Goal: Task Accomplishment & Management: Manage account settings

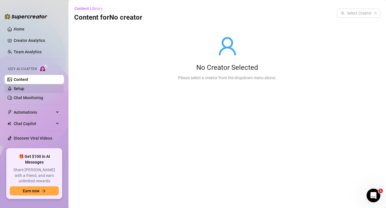
click at [22, 88] on link "Setup" at bounding box center [19, 88] width 11 height 5
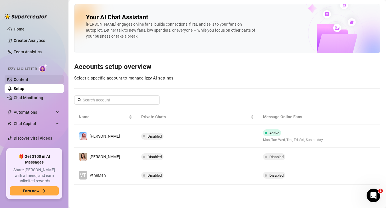
click at [28, 80] on link "Content" at bounding box center [21, 79] width 15 height 5
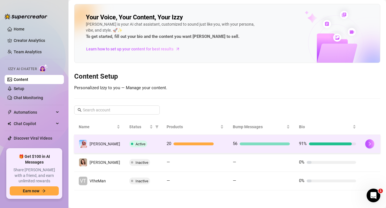
click at [149, 143] on div "Active" at bounding box center [143, 144] width 28 height 7
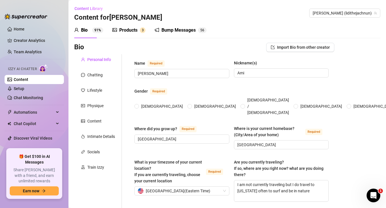
radio input "true"
type input "[DATE]"
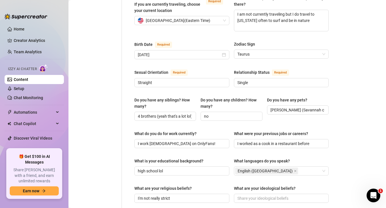
scroll to position [171, 0]
click at [293, 167] on div "English ([GEOGRAPHIC_DATA])" at bounding box center [278, 171] width 87 height 8
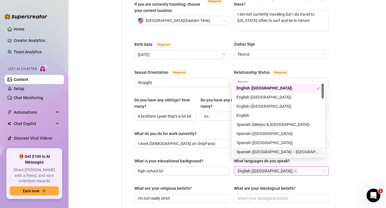
click at [351, 151] on div "Bio Import Bio from other creator Personal Info Chatting Lifestyle Physique Con…" at bounding box center [227, 139] width 306 height 535
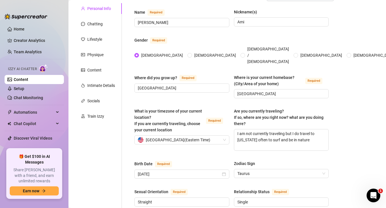
scroll to position [79, 0]
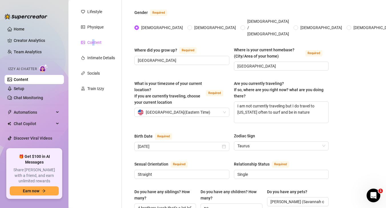
click at [93, 42] on div "Content" at bounding box center [94, 42] width 14 height 6
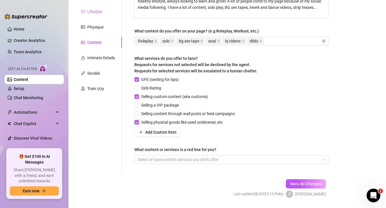
click at [97, 15] on div "Lifestyle" at bounding box center [98, 11] width 48 height 11
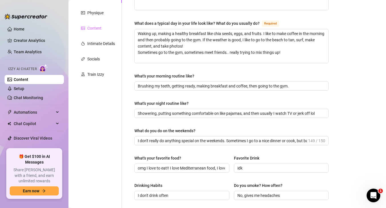
scroll to position [93, 0]
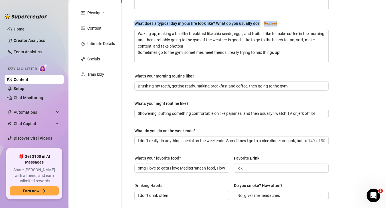
drag, startPoint x: 122, startPoint y: 8, endPoint x: 126, endPoint y: 29, distance: 20.9
click at [125, 31] on div "What are your hobbies and interests? What do you enjoy about them? Required I l…" at bounding box center [228, 153] width 212 height 384
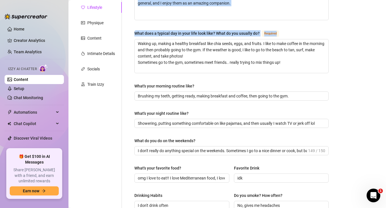
drag, startPoint x: 141, startPoint y: 23, endPoint x: 177, endPoint y: 30, distance: 35.7
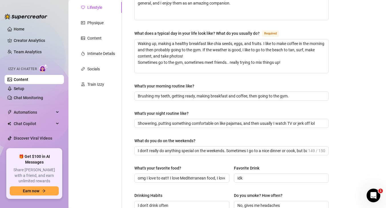
click at [155, 27] on div "What are your hobbies and interests? What do you enjoy about them? Required I l…" at bounding box center [231, 163] width 194 height 373
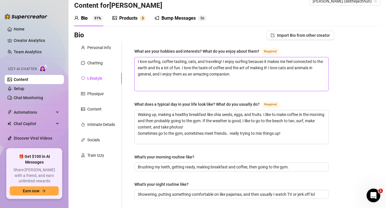
scroll to position [0, 0]
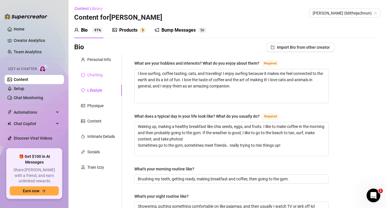
click at [106, 72] on div "Chatting" at bounding box center [98, 75] width 48 height 11
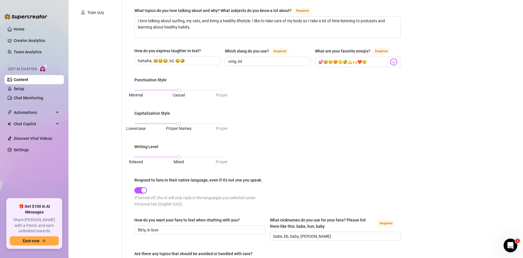
scroll to position [187, 0]
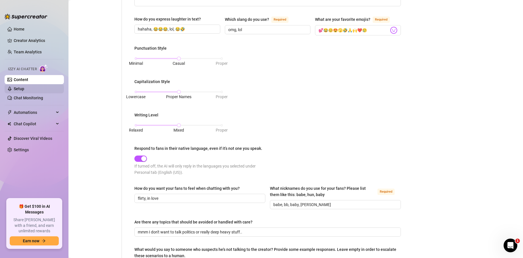
click at [24, 91] on link "Setup" at bounding box center [19, 88] width 11 height 5
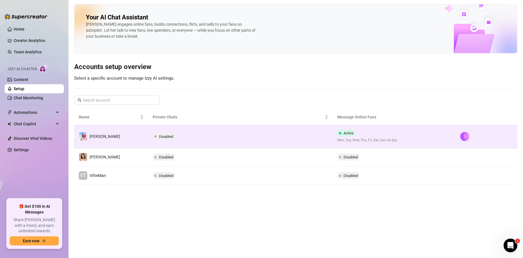
click at [271, 129] on td "Disabled" at bounding box center [240, 136] width 185 height 23
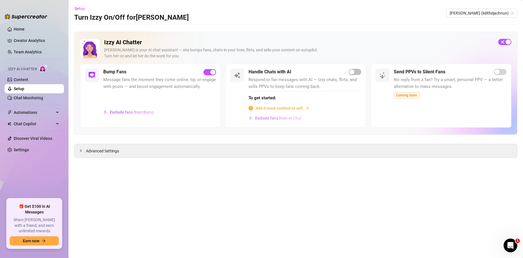
click at [294, 117] on span "Exclude fans from AI Chat" at bounding box center [278, 118] width 46 height 5
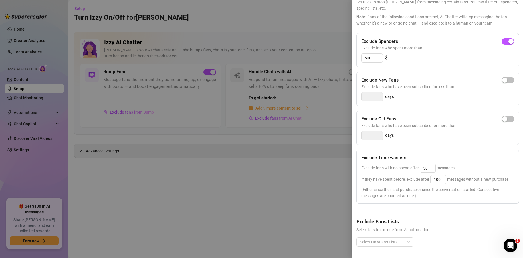
scroll to position [46, 0]
click at [343, 11] on div at bounding box center [261, 129] width 523 height 258
